Goal: Transaction & Acquisition: Purchase product/service

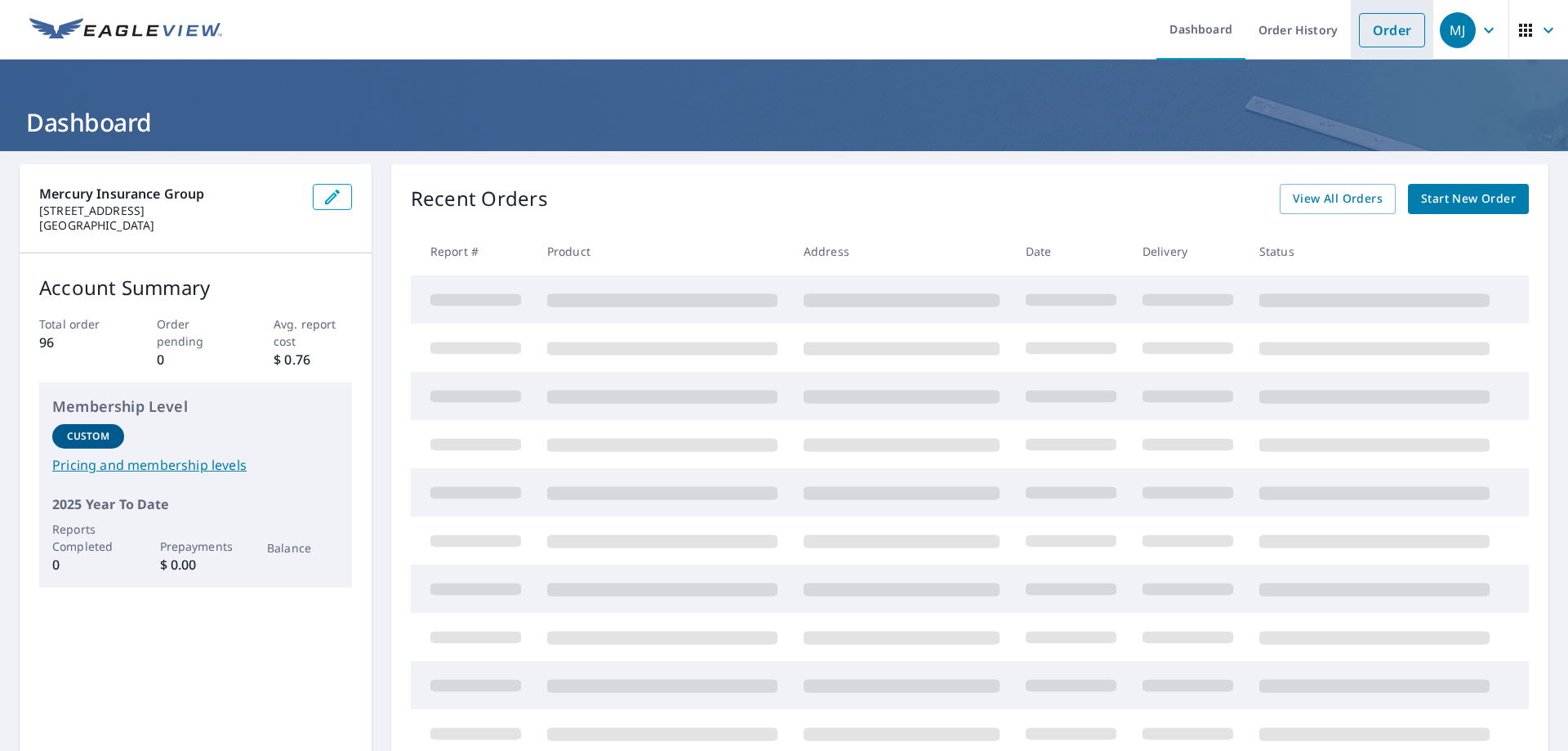
click at [1385, 31] on link "Order" at bounding box center [1392, 30] width 66 height 34
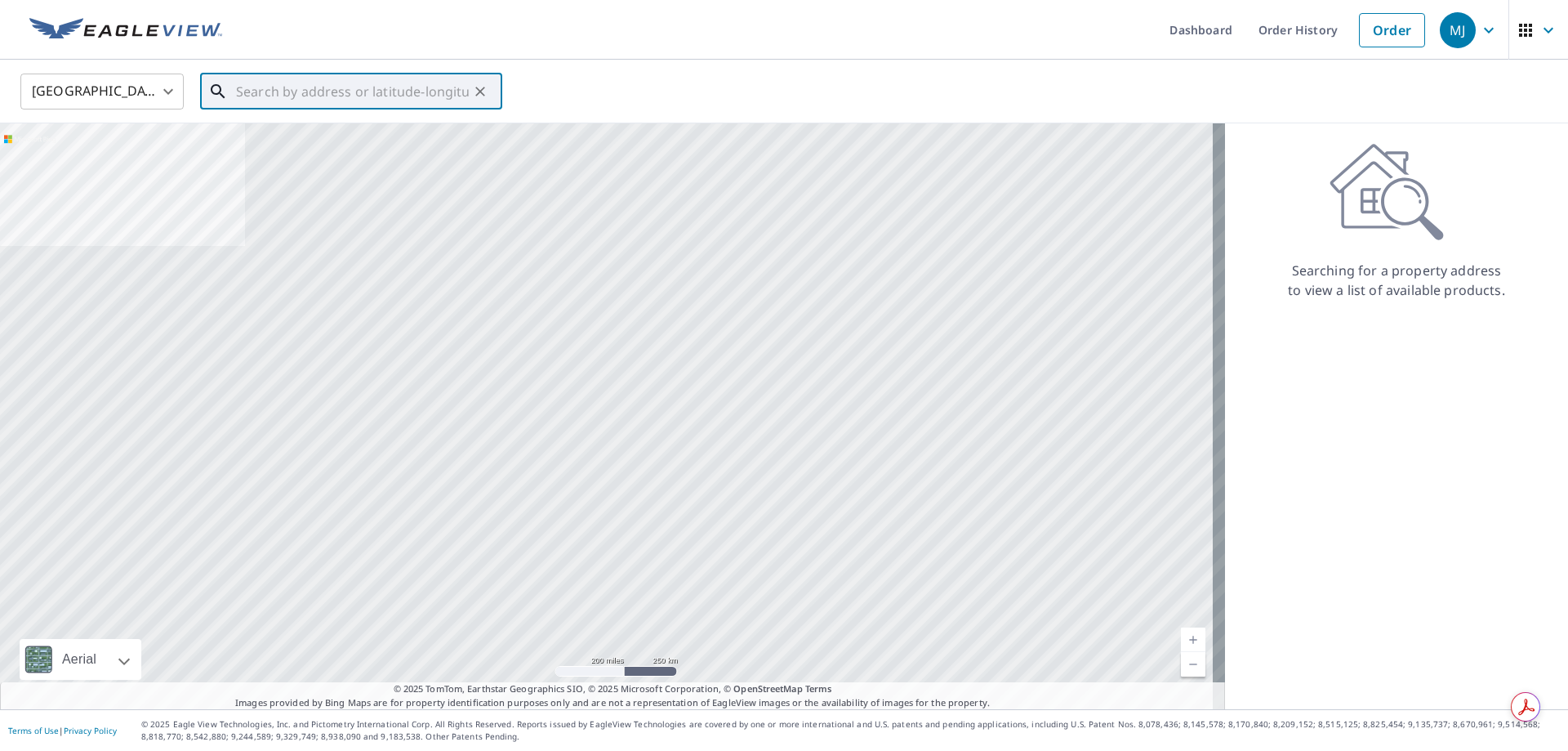
paste input "[STREET_ADDRESS]"
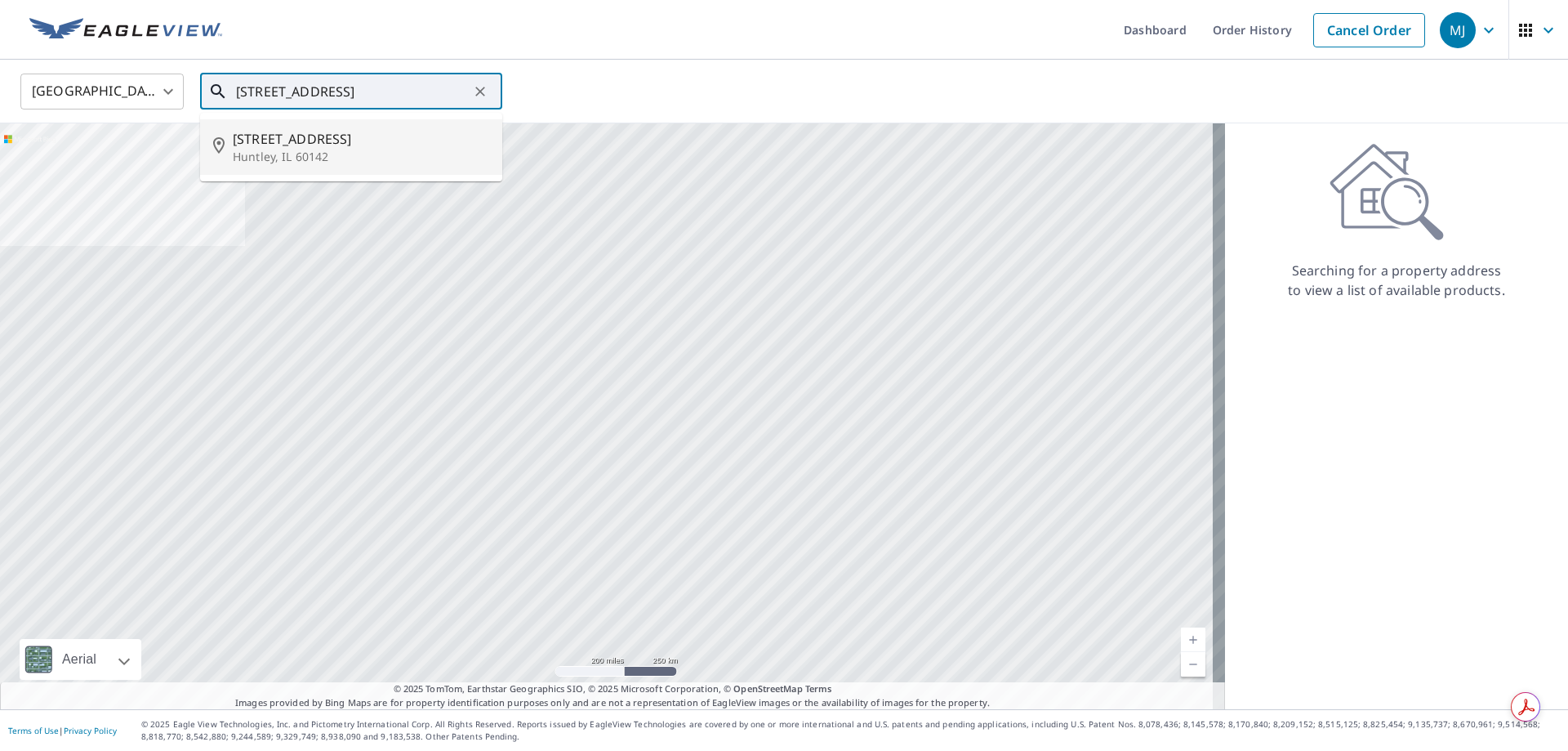
click at [312, 144] on span "[STREET_ADDRESS]" at bounding box center [361, 139] width 256 height 20
type input "[STREET_ADDRESS]"
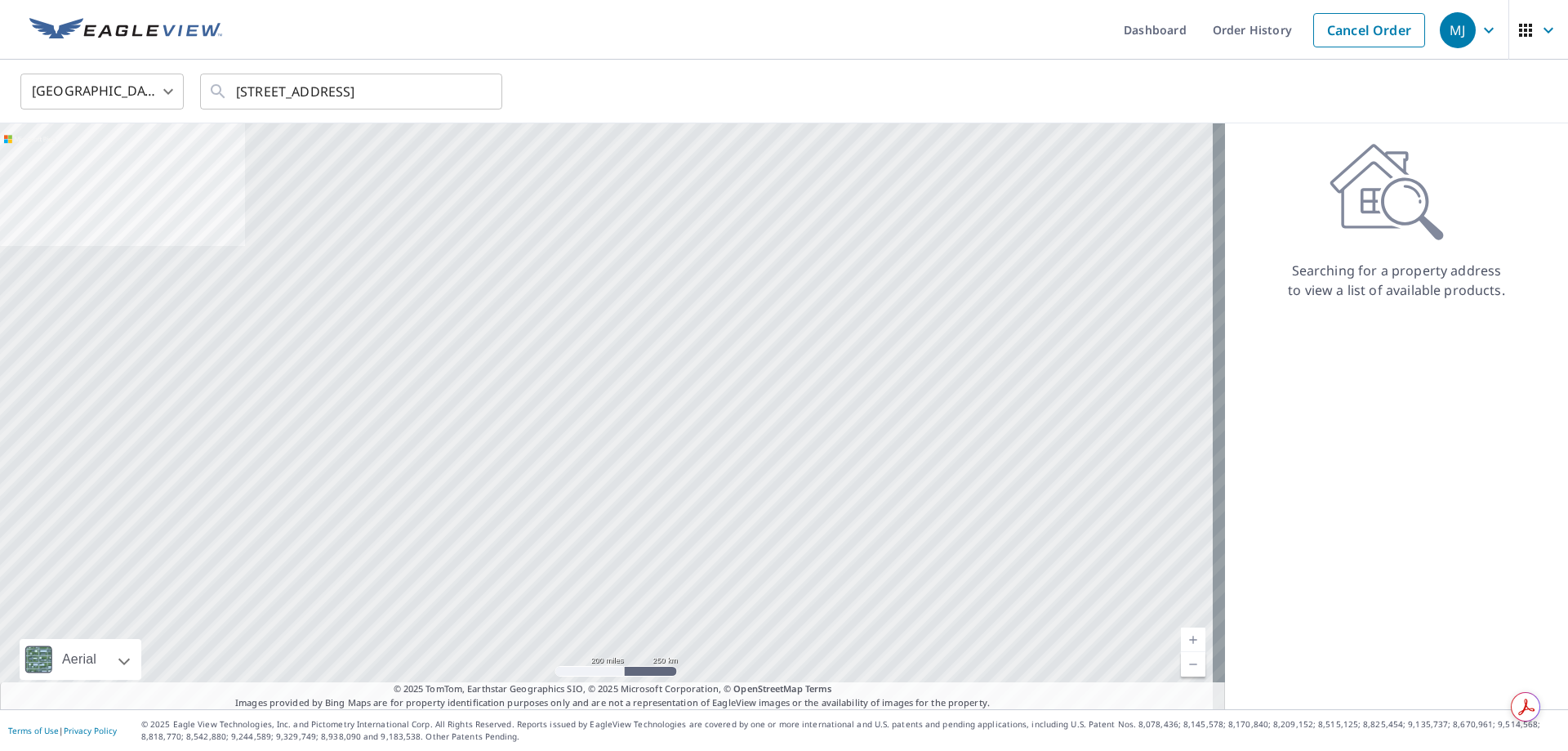
scroll to position [0, 0]
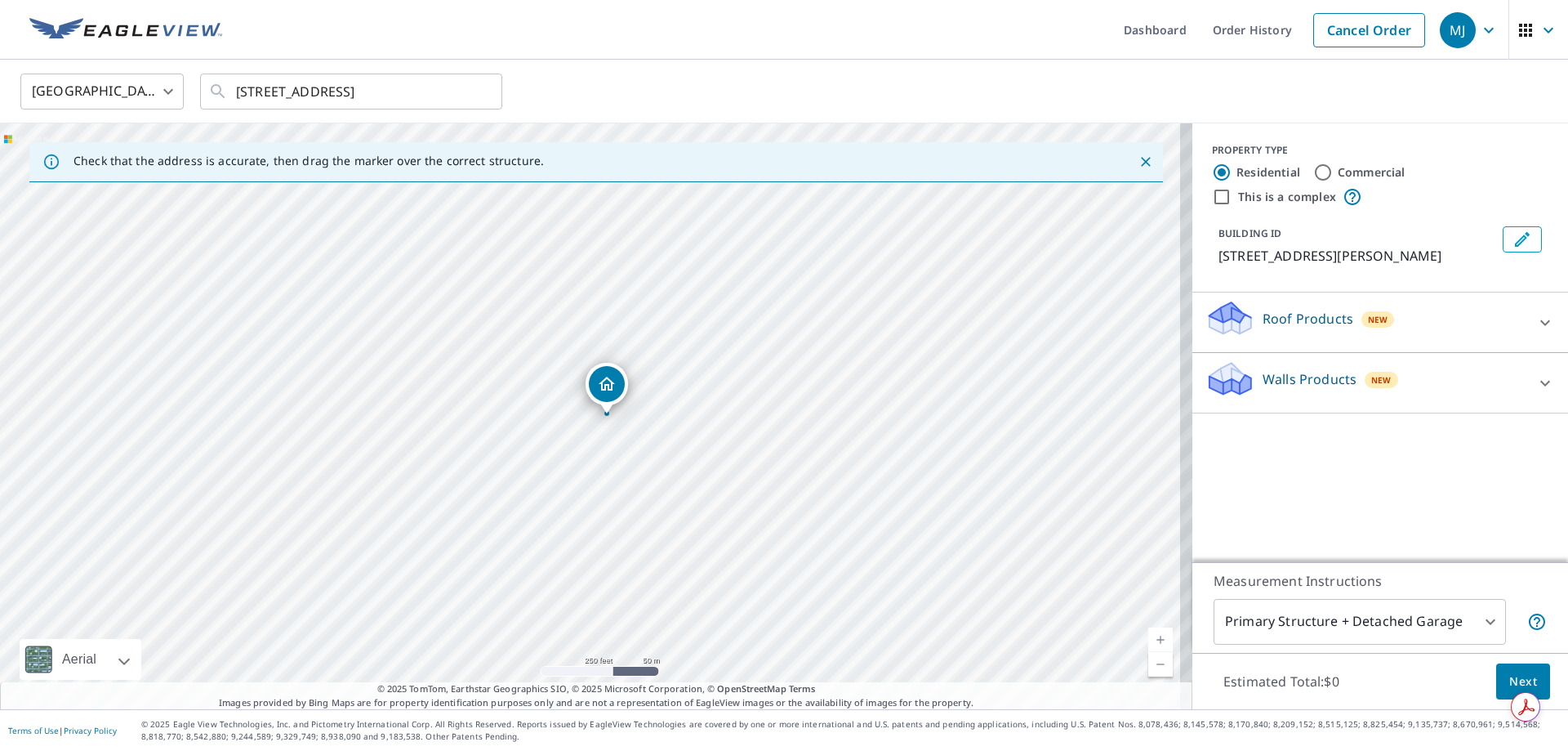
click at [1322, 319] on p "Roof Products" at bounding box center [1307, 319] width 90 height 20
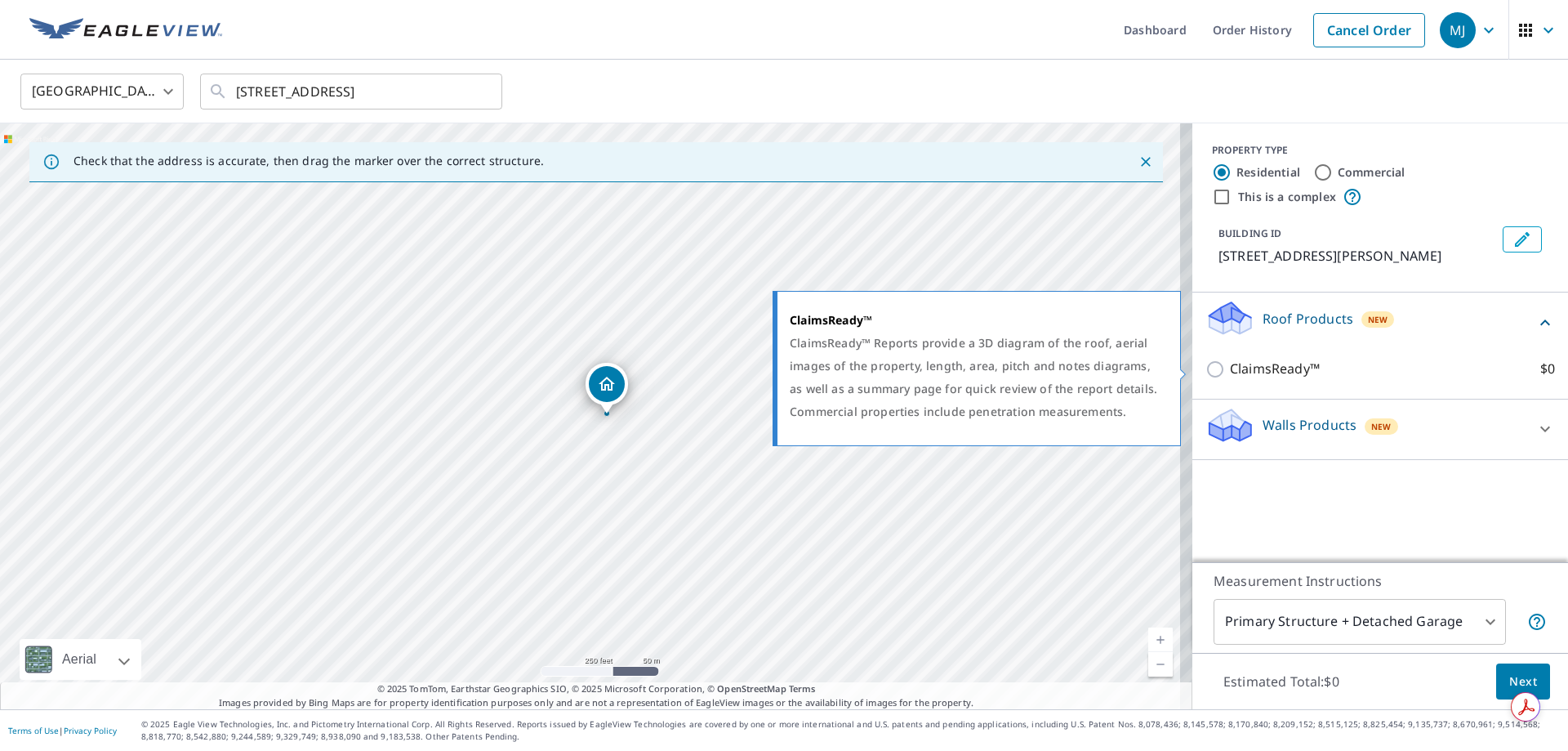
click at [1205, 368] on input "ClaimsReady™ $0" at bounding box center [1218, 369] width 25 height 20
checkbox input "true"
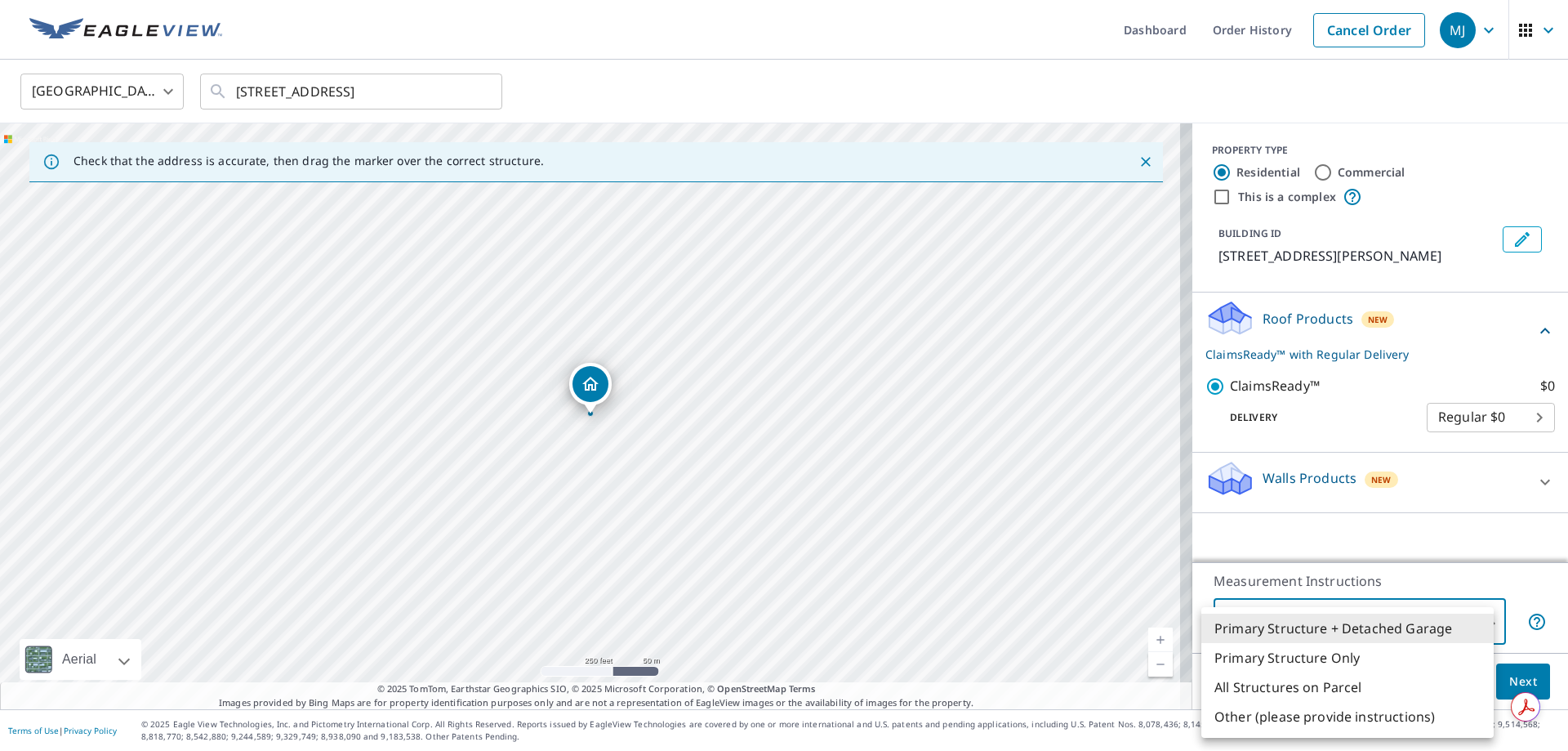
click at [1319, 624] on body "MJ MJ Dashboard Order History Cancel Order MJ United States [GEOGRAPHIC_DATA] ​…" at bounding box center [784, 375] width 1568 height 751
click at [1324, 656] on li "Primary Structure Only" at bounding box center [1347, 657] width 292 height 29
type input "2"
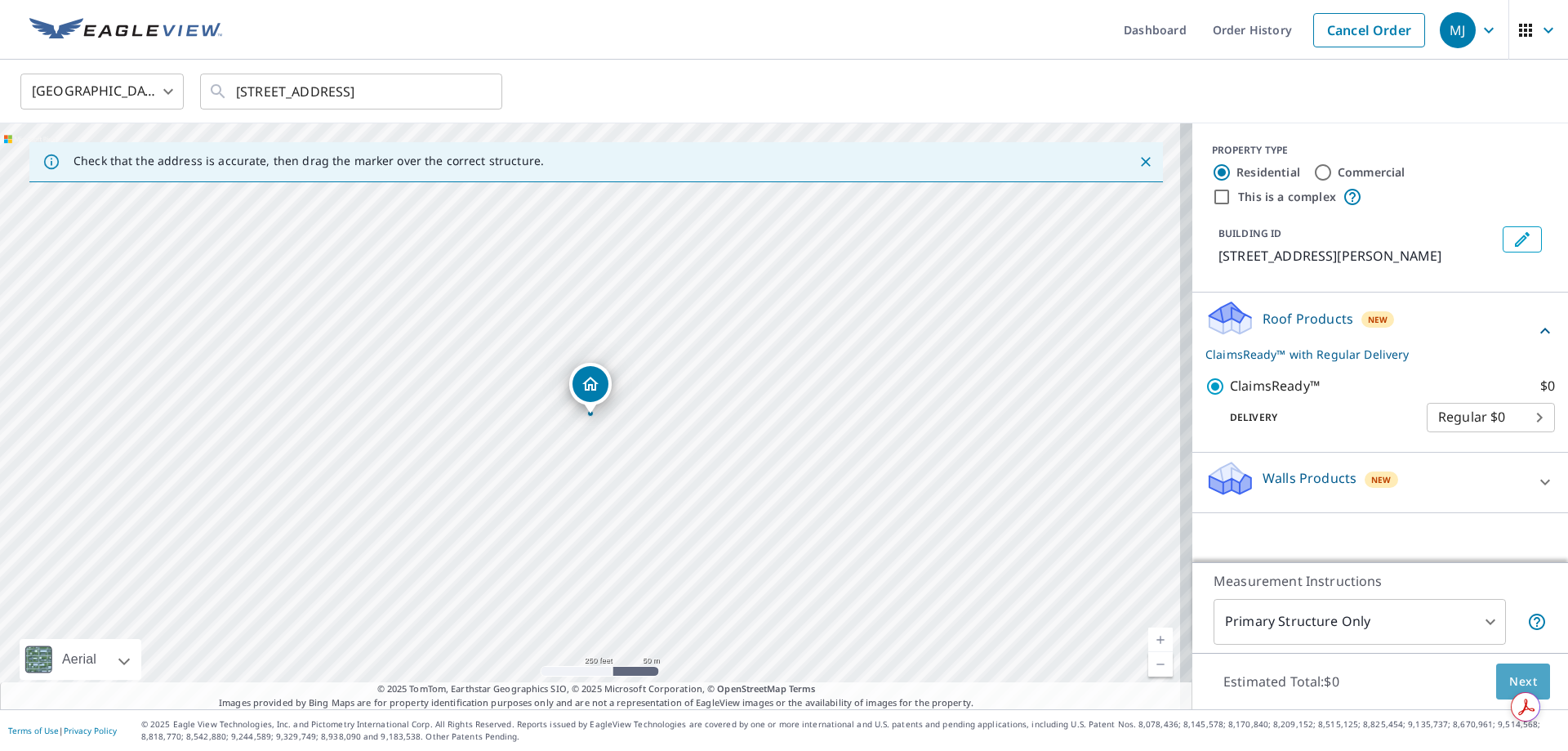
click at [1510, 675] on span "Next" at bounding box center [1523, 681] width 27 height 21
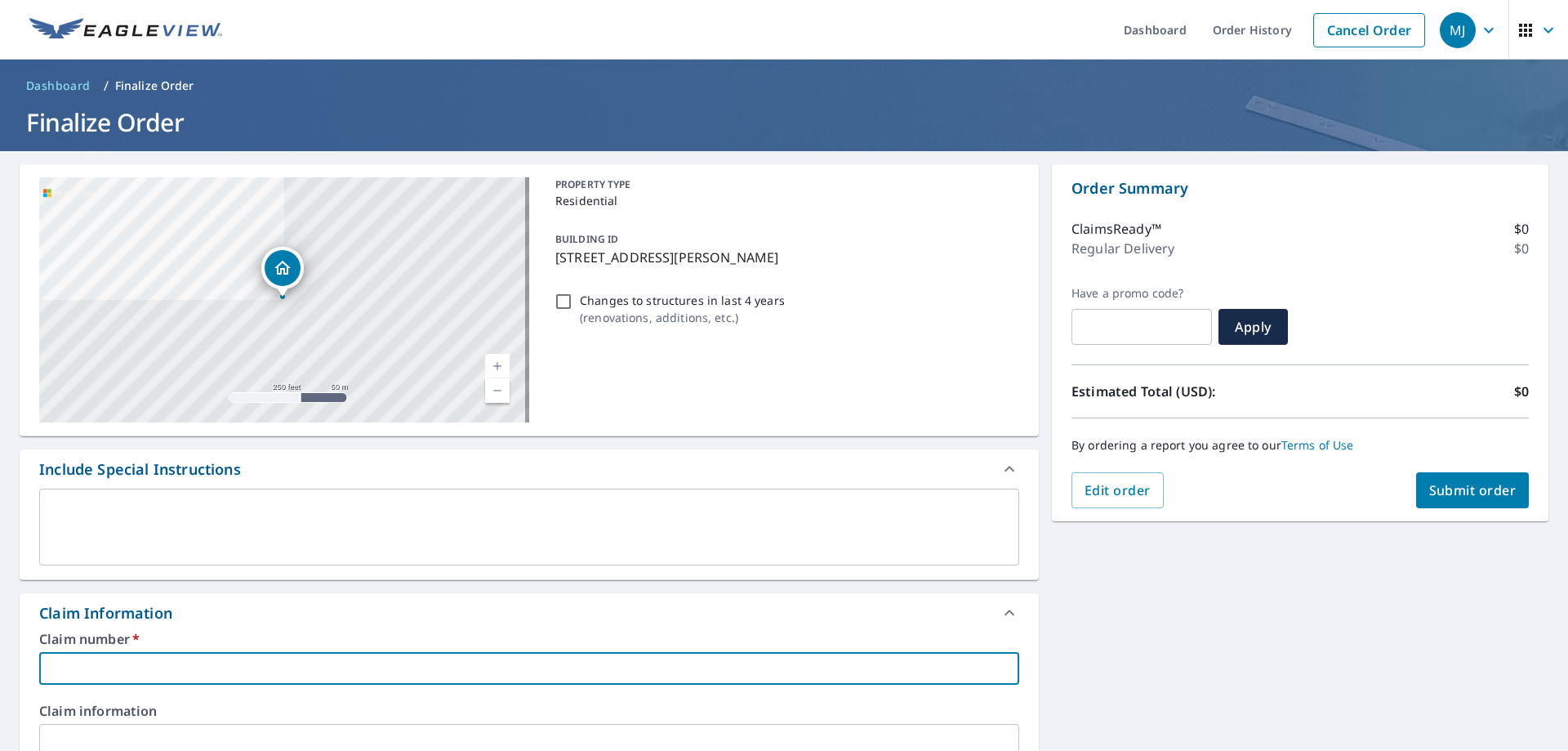
paste input "ILHO-00005377"
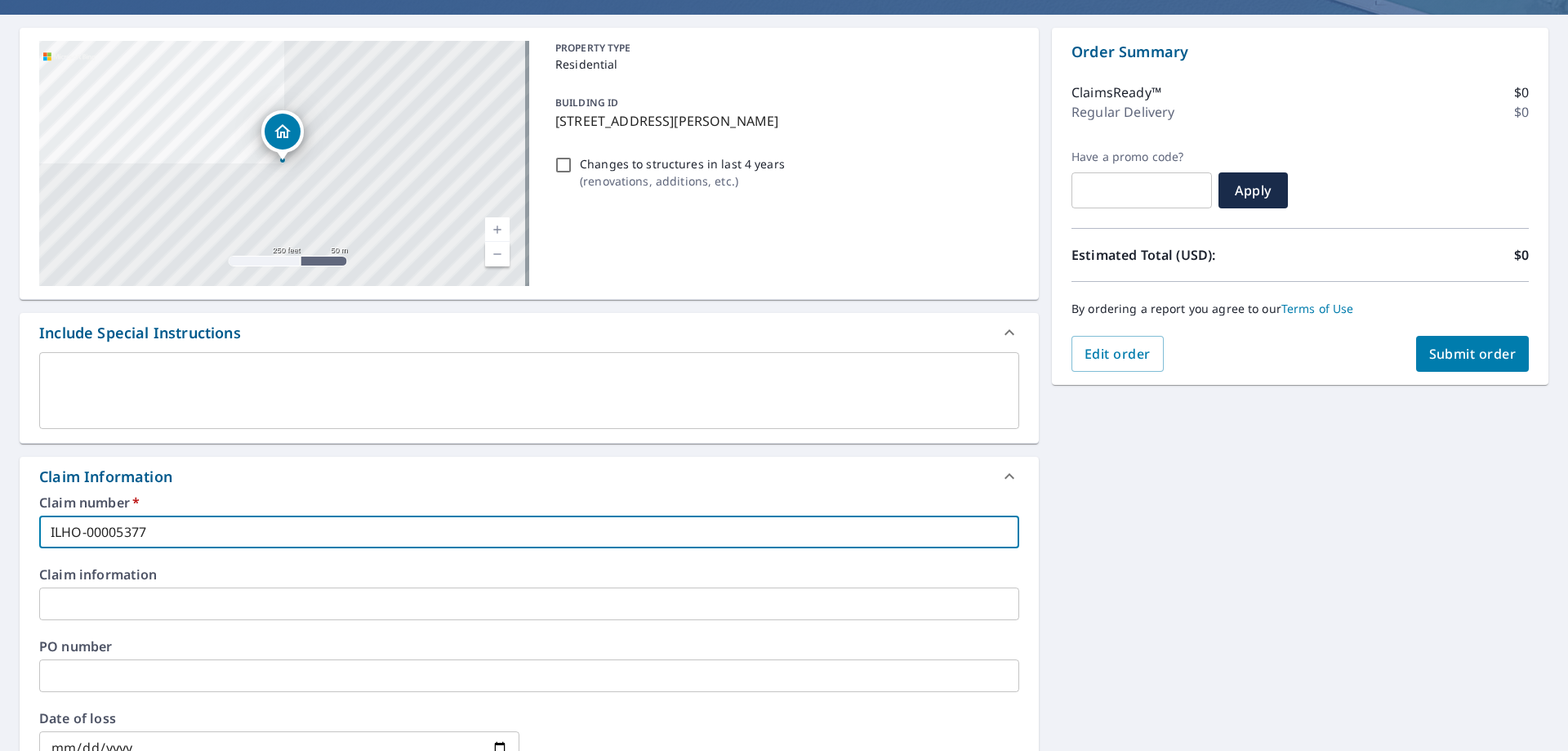
type input "ILHO-00005377"
click at [1440, 359] on span "Submit order" at bounding box center [1473, 354] width 87 height 18
